Goal: Transaction & Acquisition: Purchase product/service

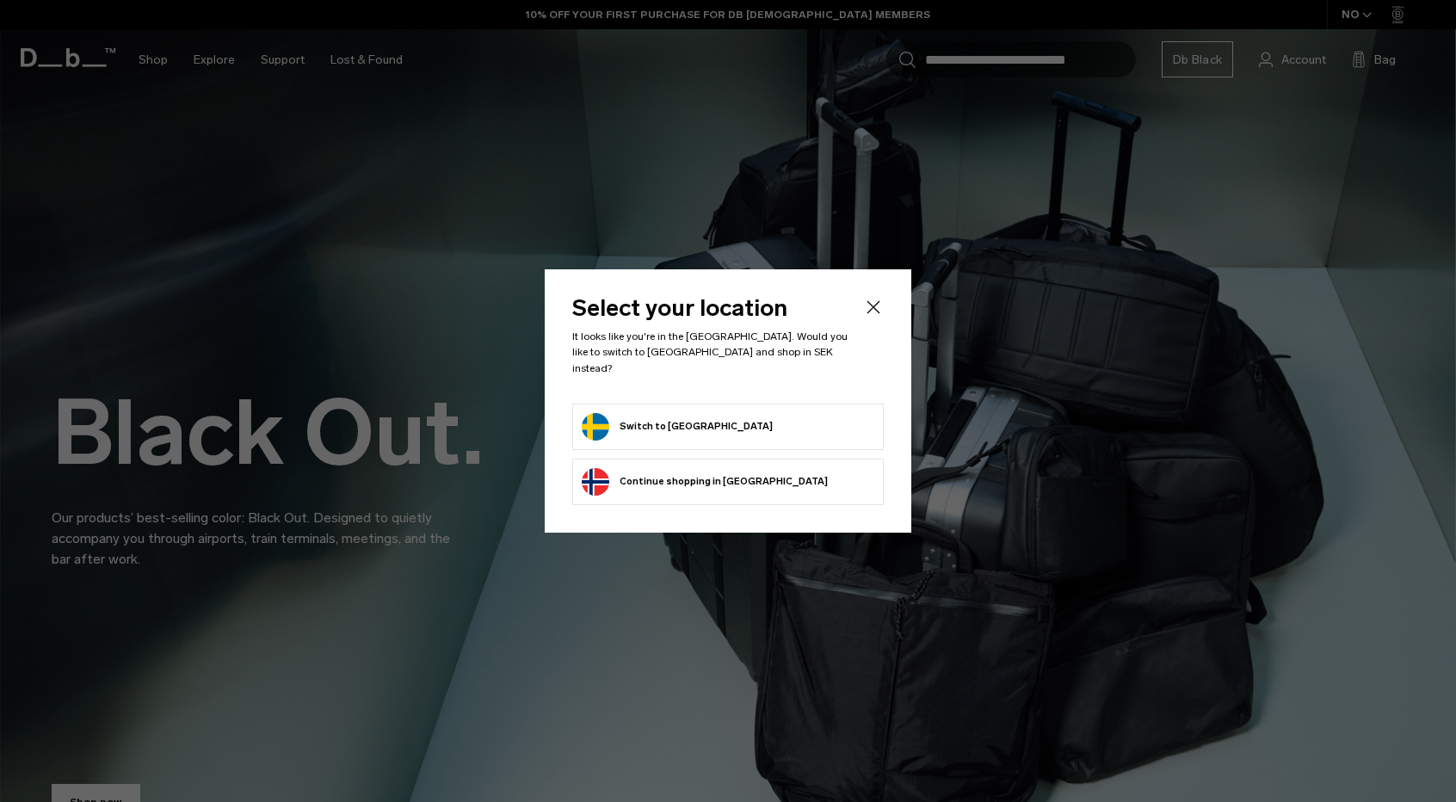
click at [671, 423] on button "Switch to Sweden" at bounding box center [677, 427] width 191 height 28
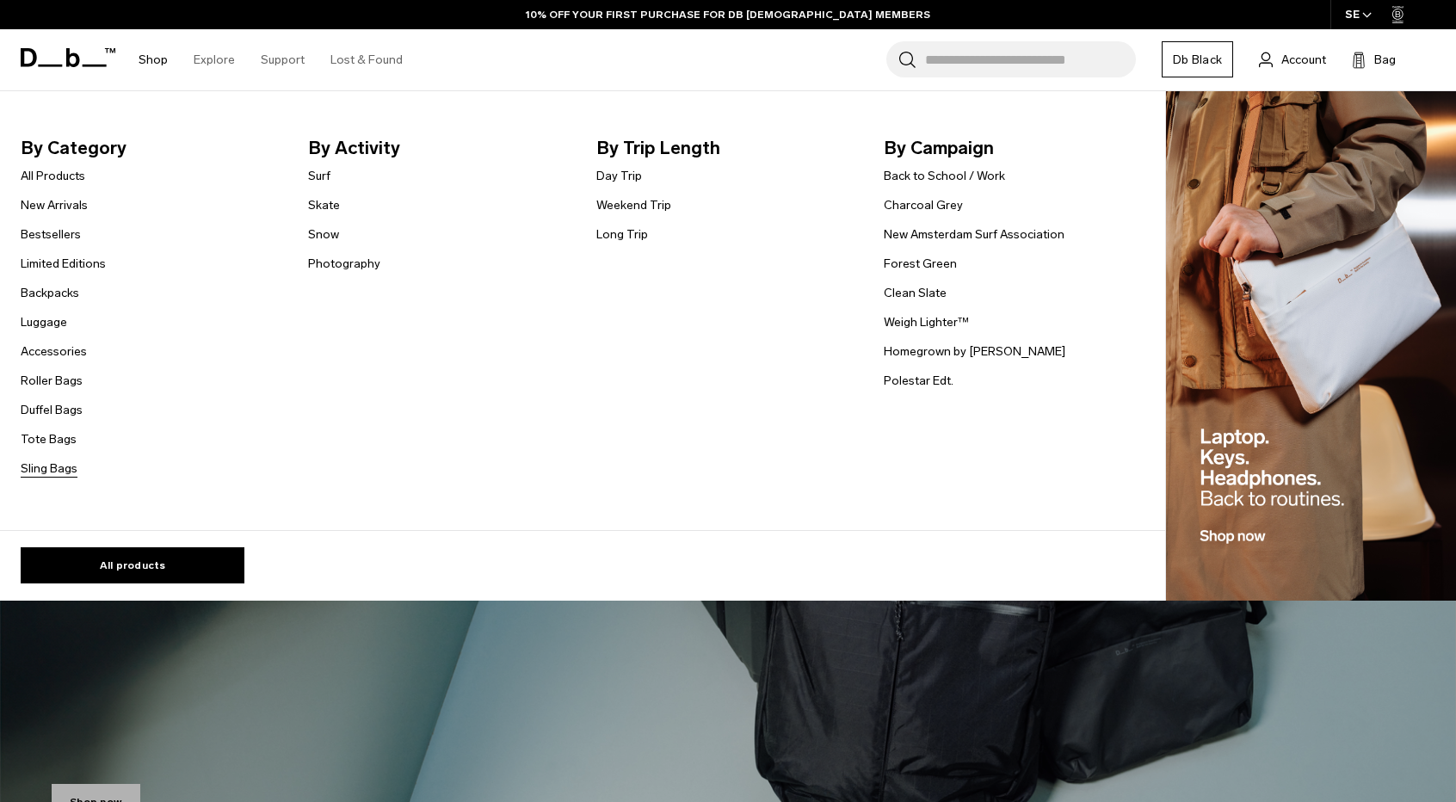
click at [55, 462] on link "Sling Bags" at bounding box center [49, 469] width 57 height 18
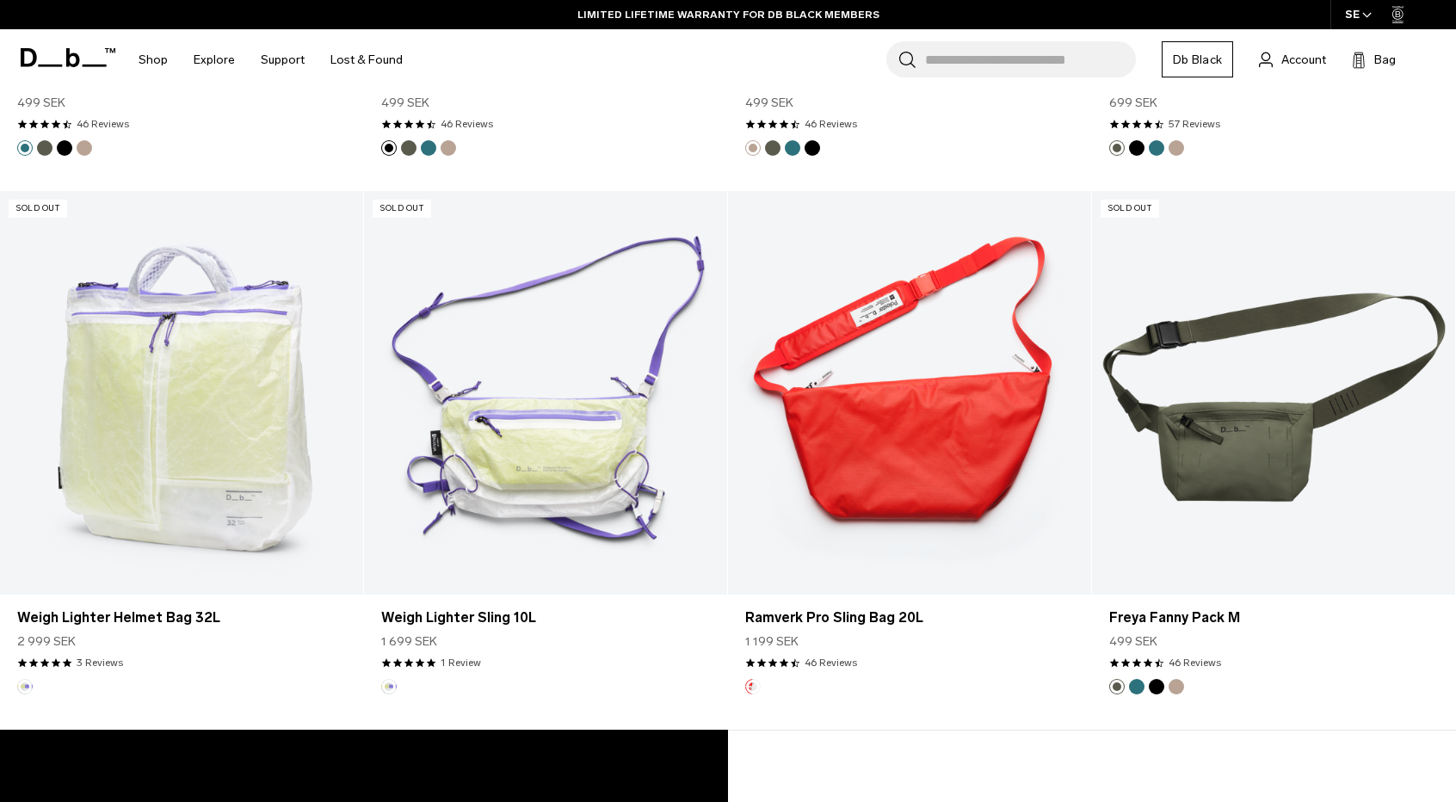
scroll to position [3786, 0]
